Goal: Task Accomplishment & Management: Use online tool/utility

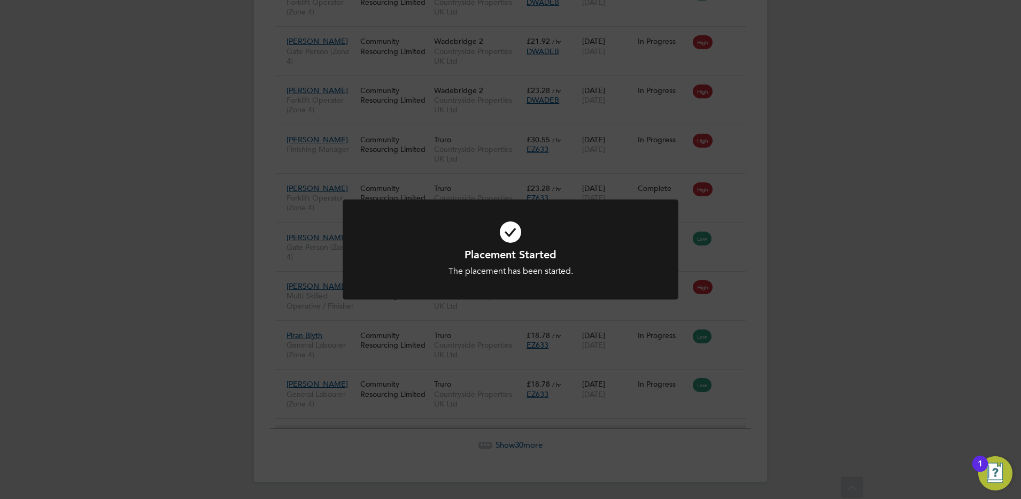
click at [533, 376] on div "Placement Started The placement has been started. Cancel Okay" at bounding box center [510, 249] width 1021 height 499
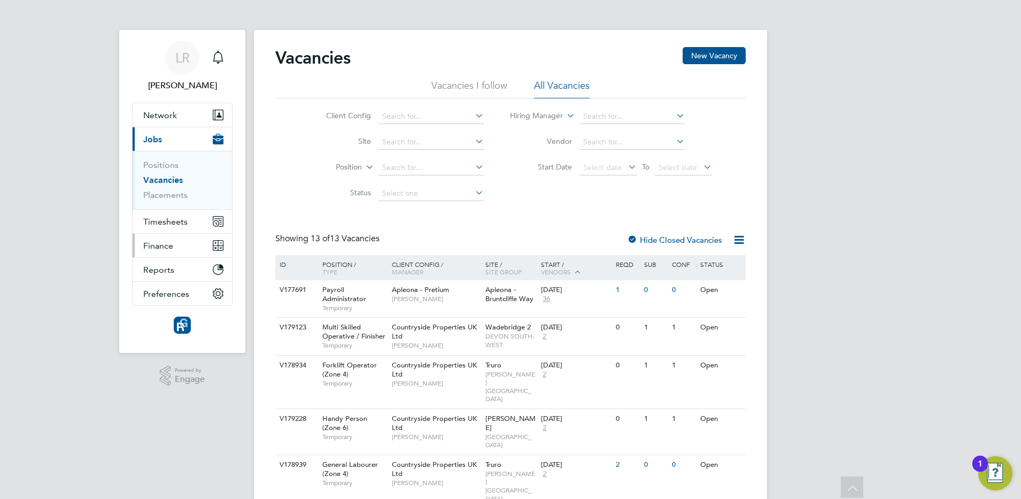
scroll to position [160, 0]
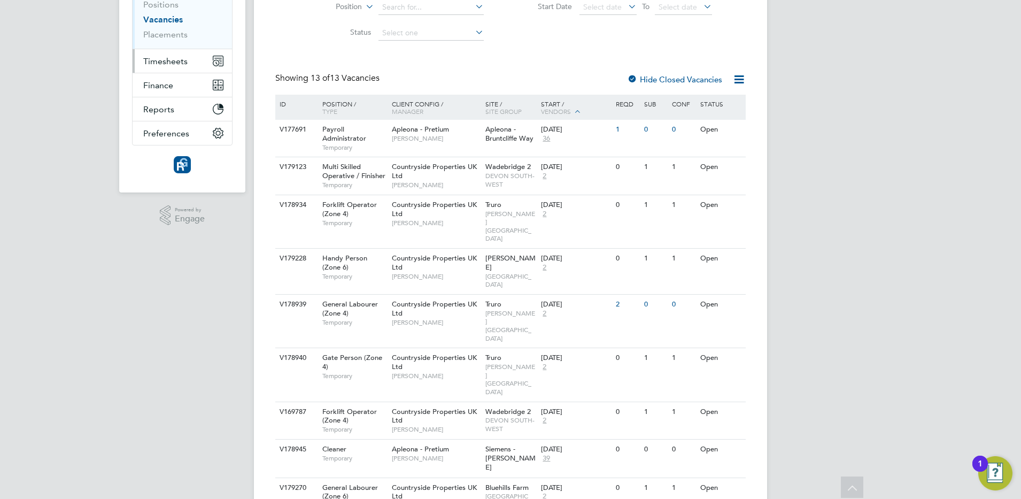
click at [159, 56] on span "Timesheets" at bounding box center [165, 61] width 44 height 10
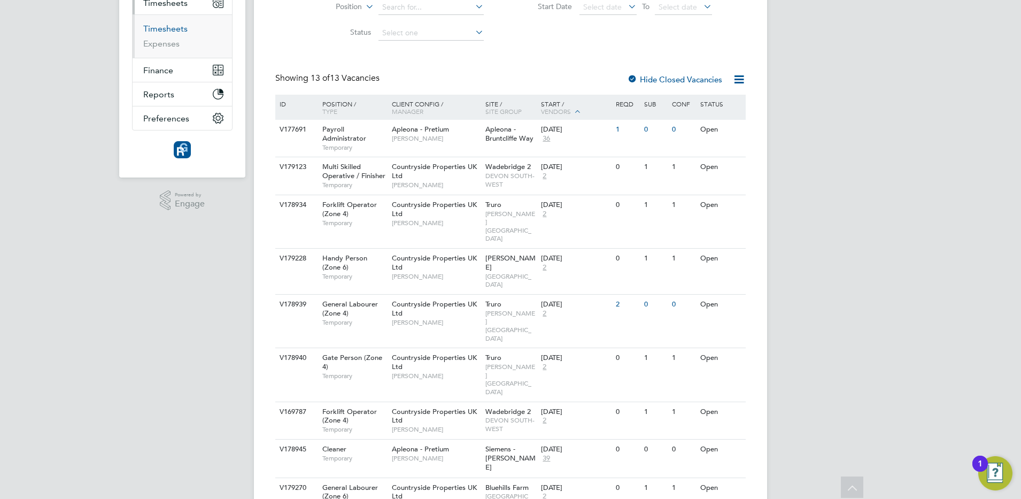
click at [166, 30] on link "Timesheets" at bounding box center [165, 29] width 44 height 10
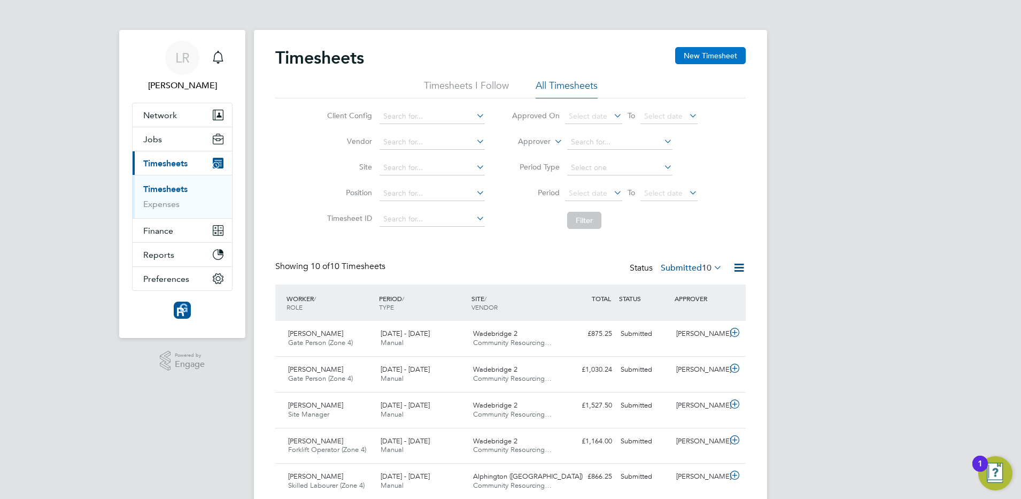
click at [716, 58] on button "New Timesheet" at bounding box center [710, 55] width 71 height 17
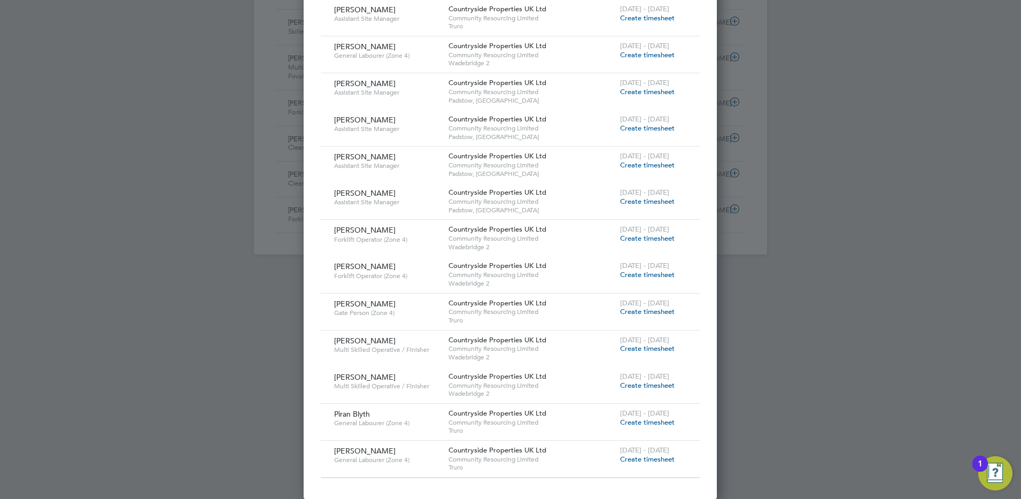
click at [637, 456] on span "Create timesheet" at bounding box center [647, 458] width 55 height 9
